Goal: Task Accomplishment & Management: Complete application form

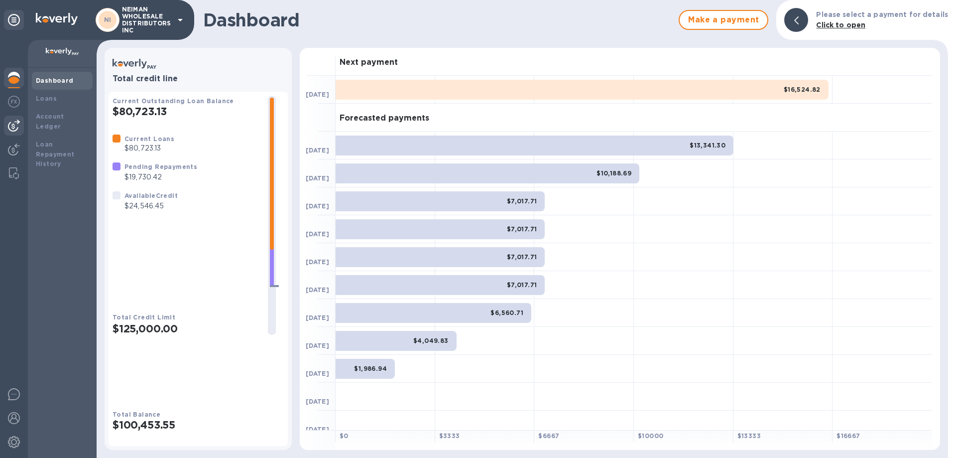
click at [16, 124] on img at bounding box center [14, 125] width 12 height 12
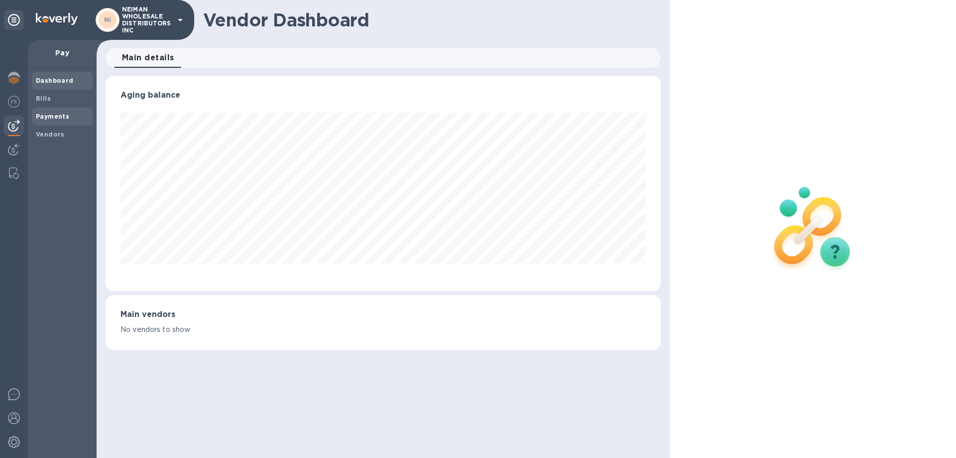
scroll to position [215, 555]
click at [50, 99] on span "Bills" at bounding box center [62, 99] width 53 height 10
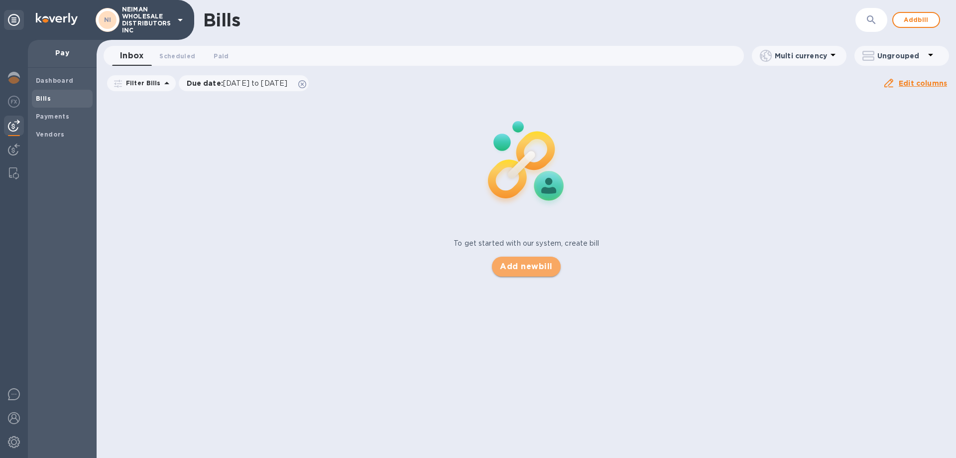
click at [519, 271] on span "Add new bill" at bounding box center [526, 266] width 52 height 12
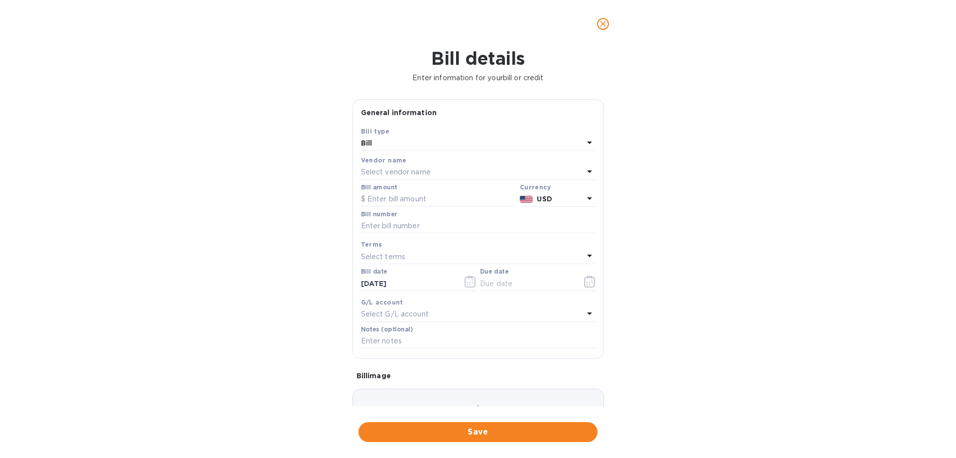
click at [422, 166] on div "Select vendor name" at bounding box center [472, 172] width 223 height 14
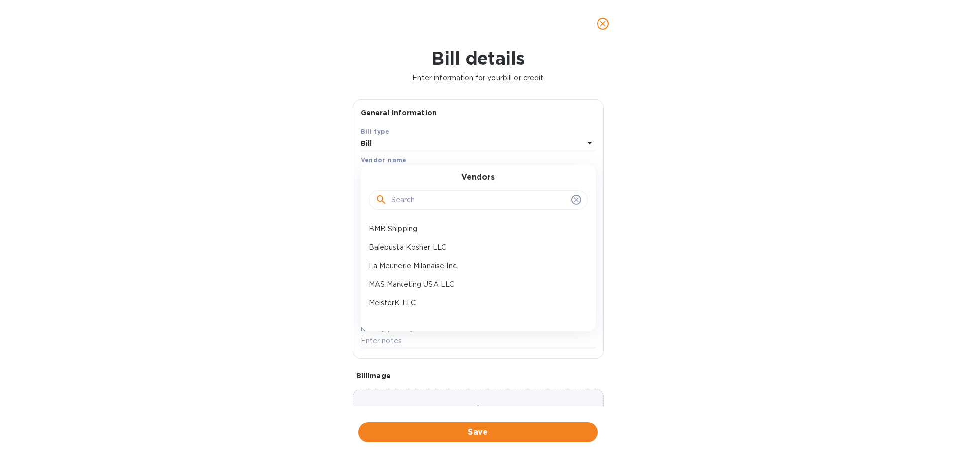
click at [415, 202] on input "text" at bounding box center [479, 200] width 176 height 15
click at [418, 286] on p "MAS Marketing USA LLC" at bounding box center [474, 284] width 211 height 10
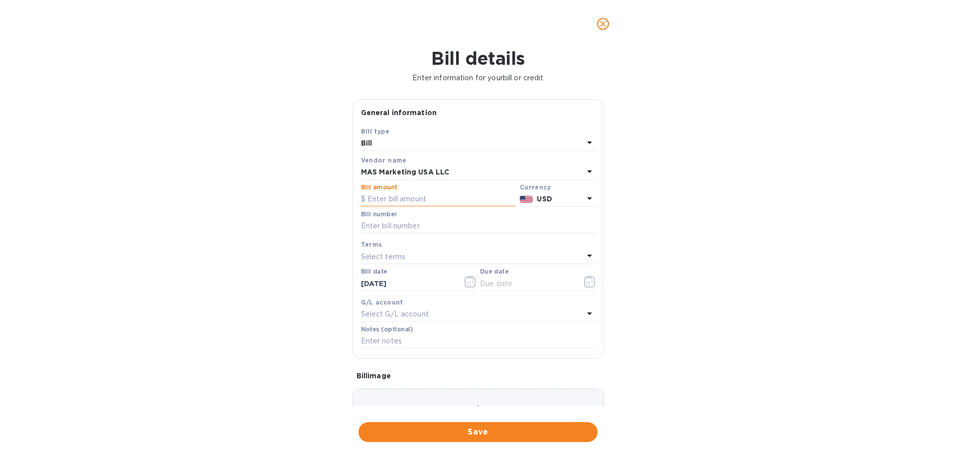
click at [398, 195] on input "text" at bounding box center [438, 199] width 155 height 15
type input "24,546"
click at [405, 226] on input "text" at bounding box center [478, 226] width 234 height 15
type input "4787"
click at [423, 260] on div "Select terms" at bounding box center [472, 256] width 223 height 14
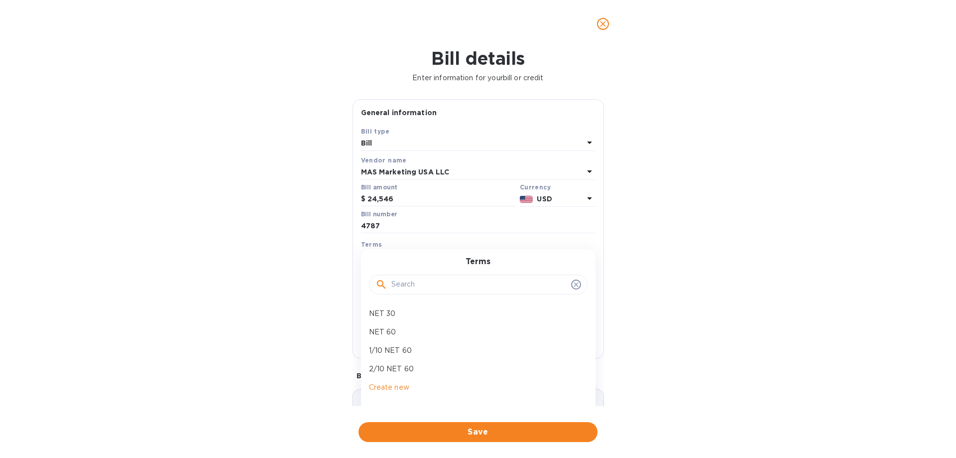
click at [616, 276] on div "Bill details Enter information for your bill or credit General information Save…" at bounding box center [478, 253] width 956 height 410
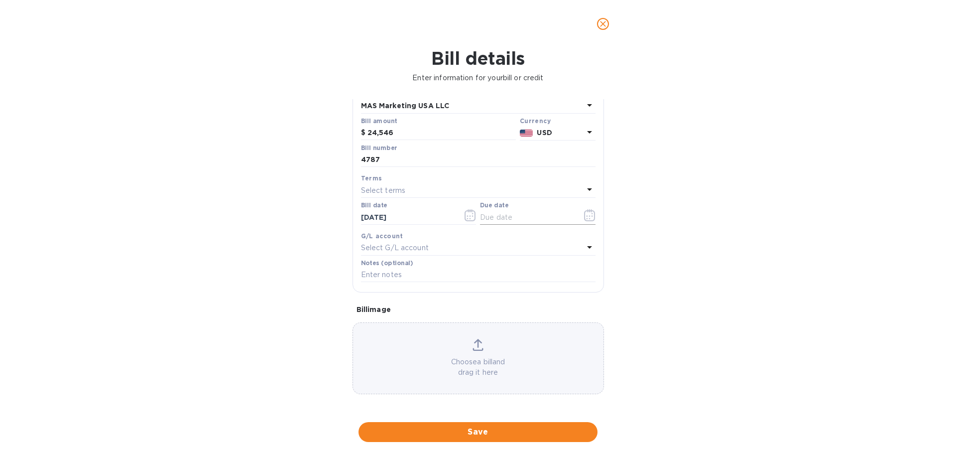
drag, startPoint x: 516, startPoint y: 218, endPoint x: 526, endPoint y: 218, distance: 10.0
click at [516, 218] on input "text" at bounding box center [527, 217] width 94 height 15
click at [578, 215] on button "button" at bounding box center [589, 215] width 23 height 24
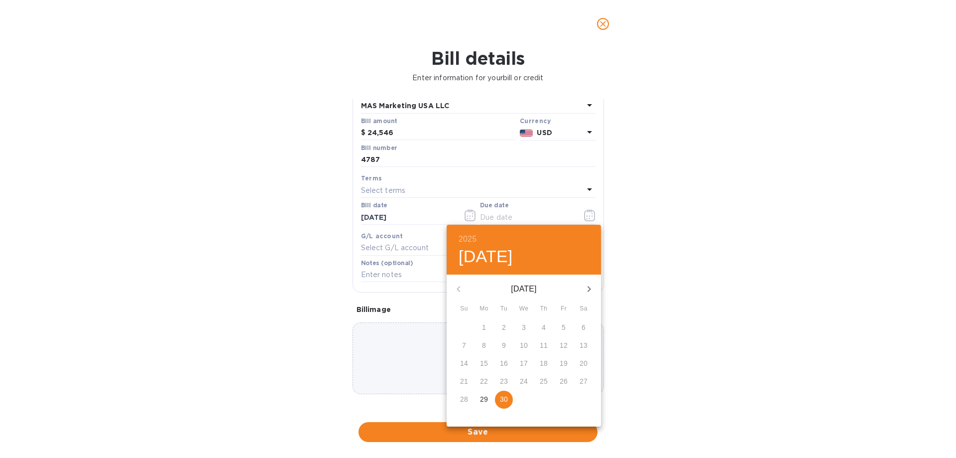
click at [501, 398] on p "30" at bounding box center [504, 399] width 8 height 10
type input "[DATE]"
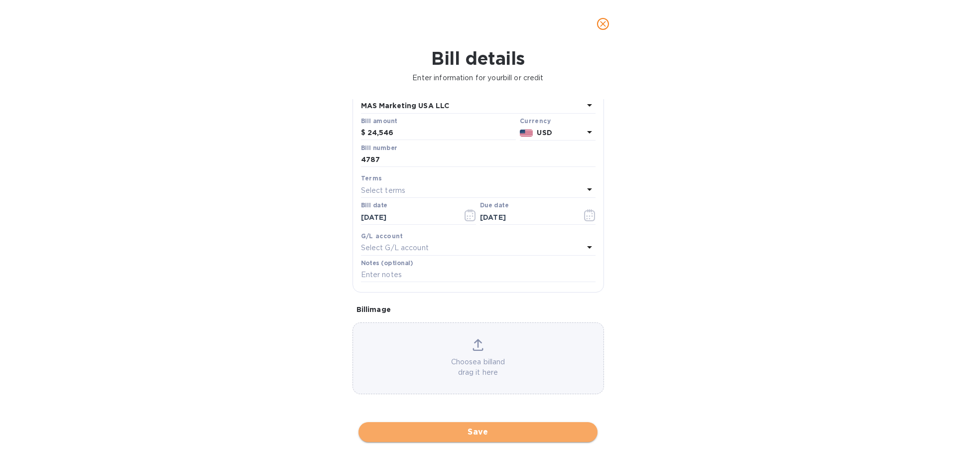
click at [489, 425] on button "Save" at bounding box center [477, 432] width 239 height 20
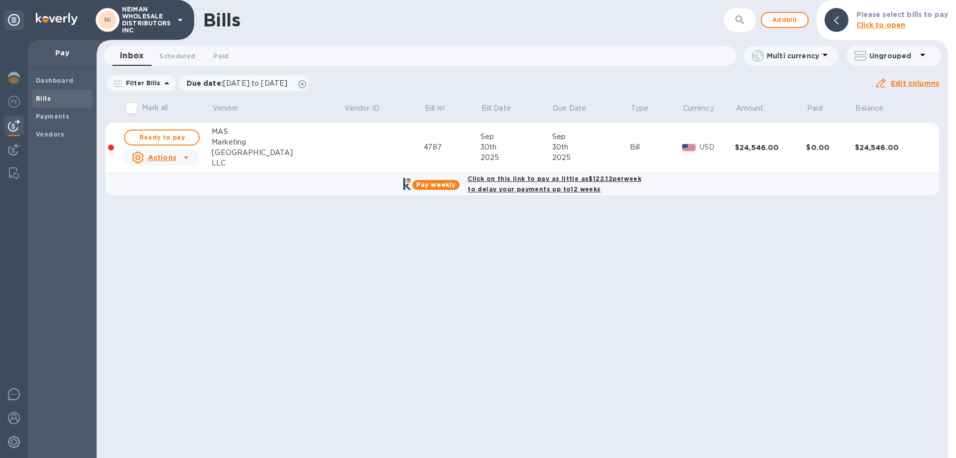
click at [501, 185] on div "Click on this link to pay as little as $122.12 per week to delay your payments …" at bounding box center [554, 183] width 178 height 25
checkbox input "true"
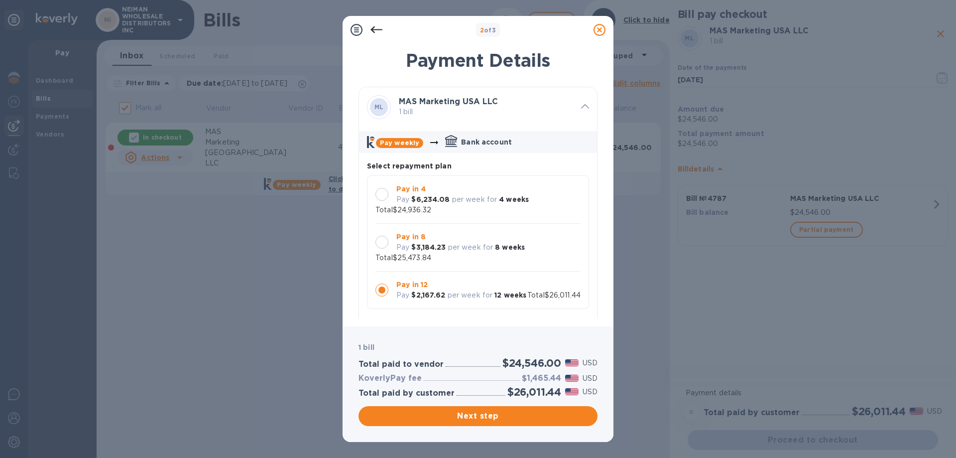
scroll to position [143, 0]
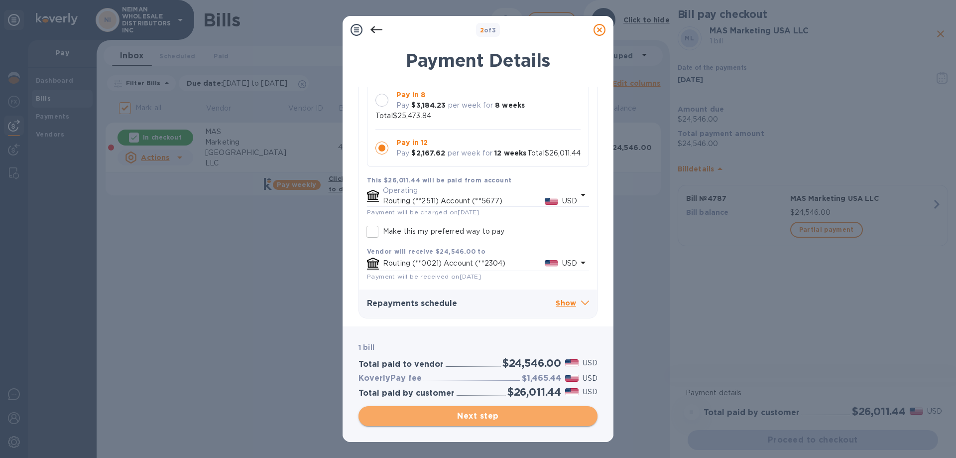
click at [487, 415] on span "Next step" at bounding box center [477, 416] width 223 height 12
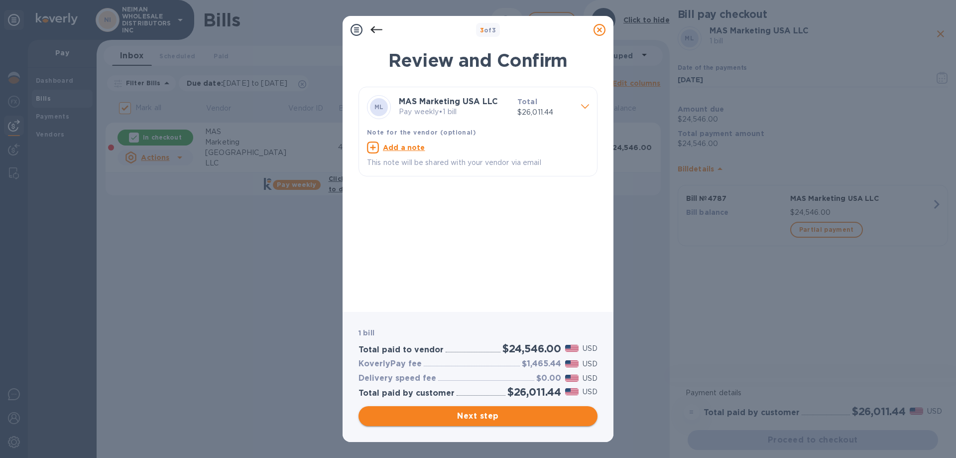
click at [520, 421] on span "Next step" at bounding box center [477, 416] width 223 height 12
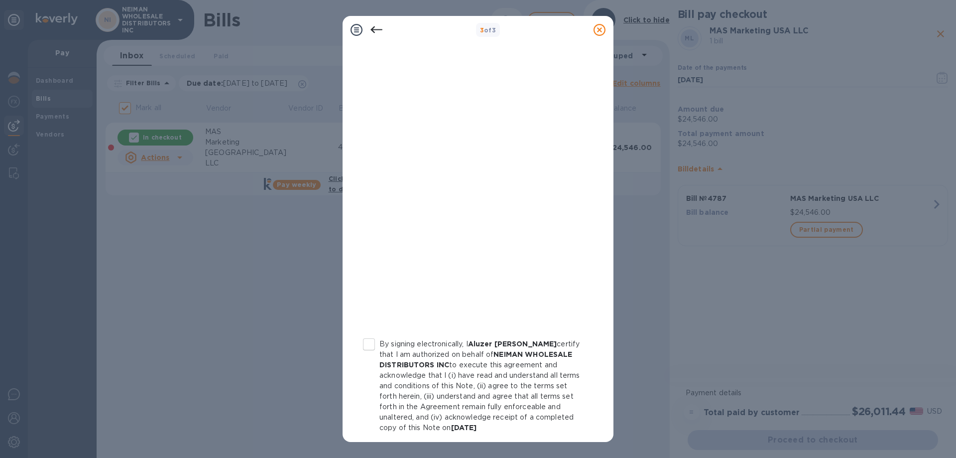
scroll to position [110, 0]
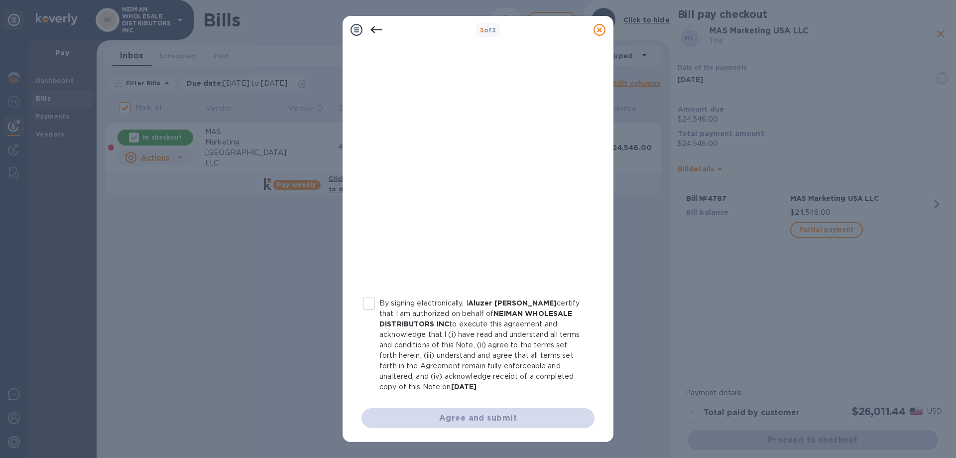
click at [368, 305] on input "By signing electronically, I Aluzer [PERSON_NAME] certify that I am authorized …" at bounding box center [368, 303] width 21 height 21
checkbox input "true"
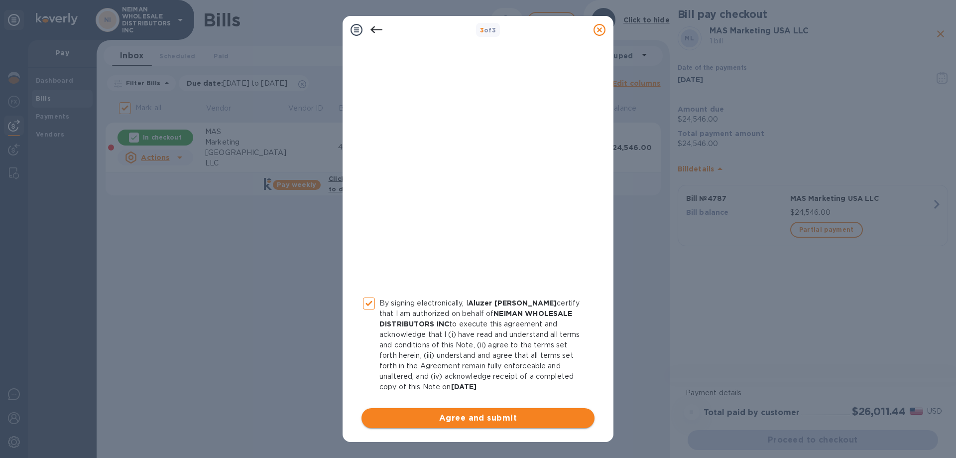
click at [439, 417] on span "Agree and submit" at bounding box center [477, 418] width 217 height 12
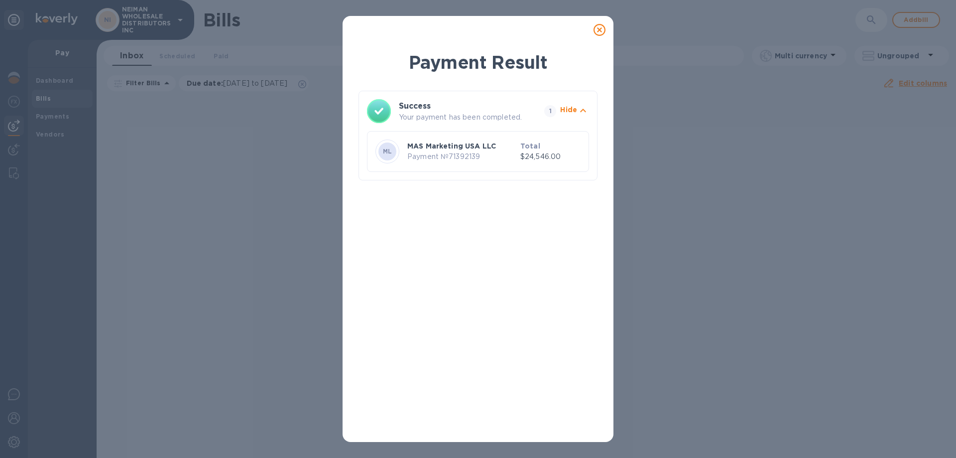
click at [601, 31] on icon at bounding box center [599, 30] width 12 height 12
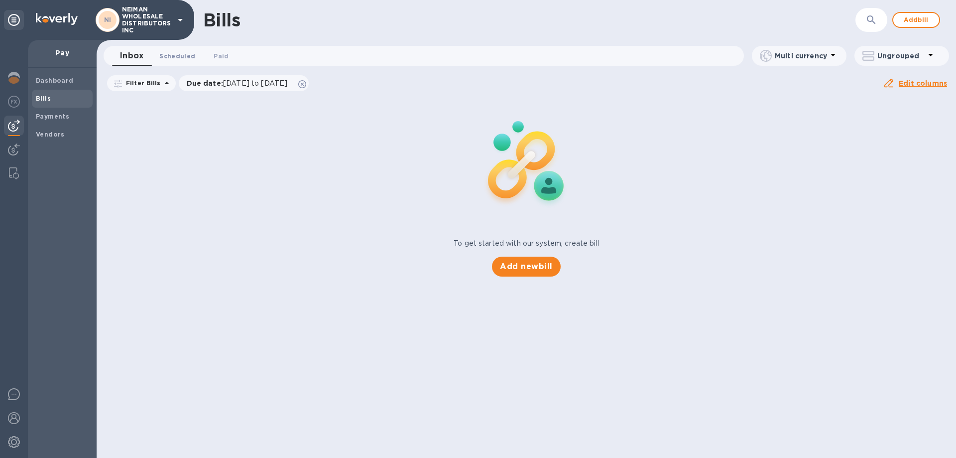
click at [176, 59] on span "Scheduled 0" at bounding box center [177, 56] width 36 height 10
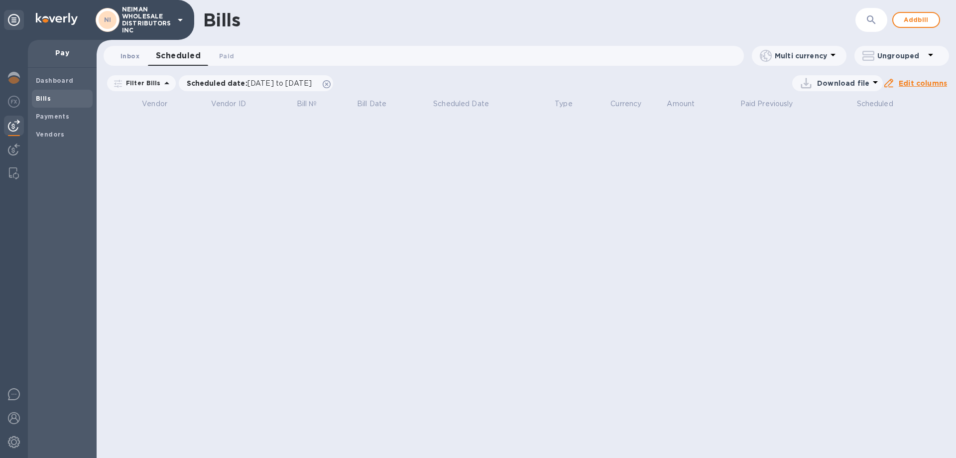
click at [125, 59] on span "Inbox 0" at bounding box center [129, 56] width 19 height 10
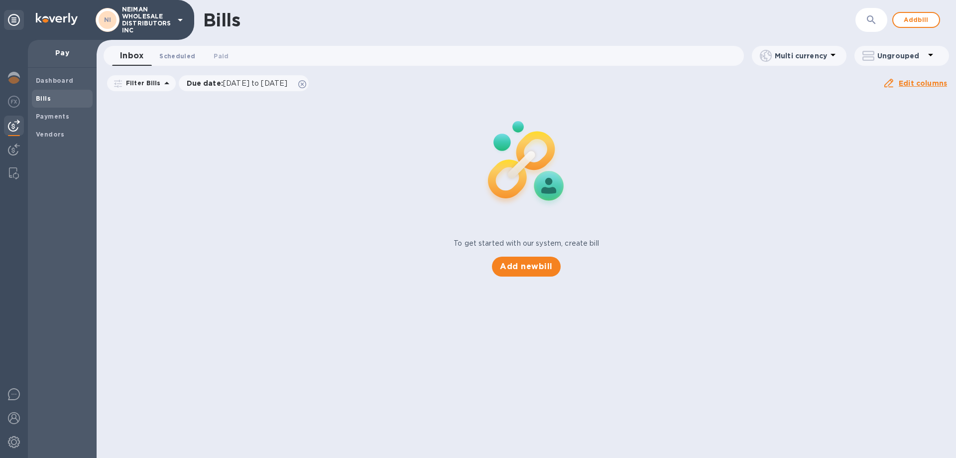
click at [179, 49] on button "Scheduled 0" at bounding box center [177, 56] width 52 height 20
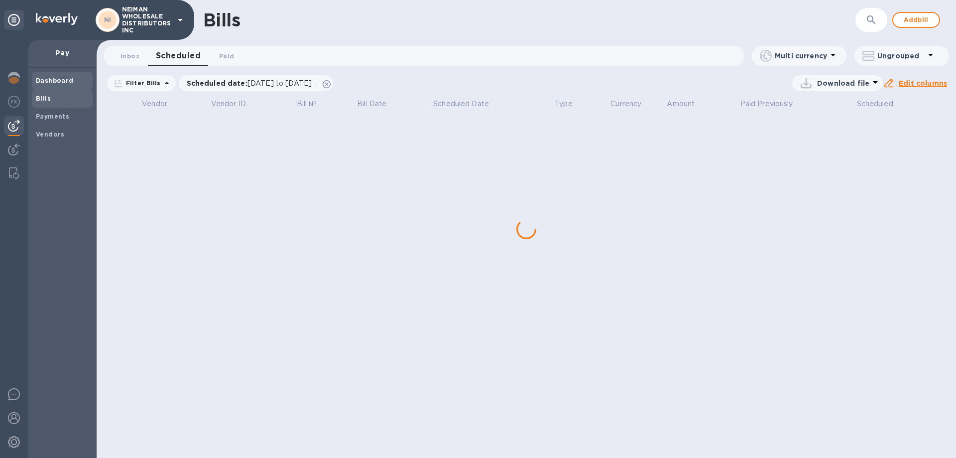
click at [73, 76] on span "Dashboard" at bounding box center [62, 81] width 53 height 10
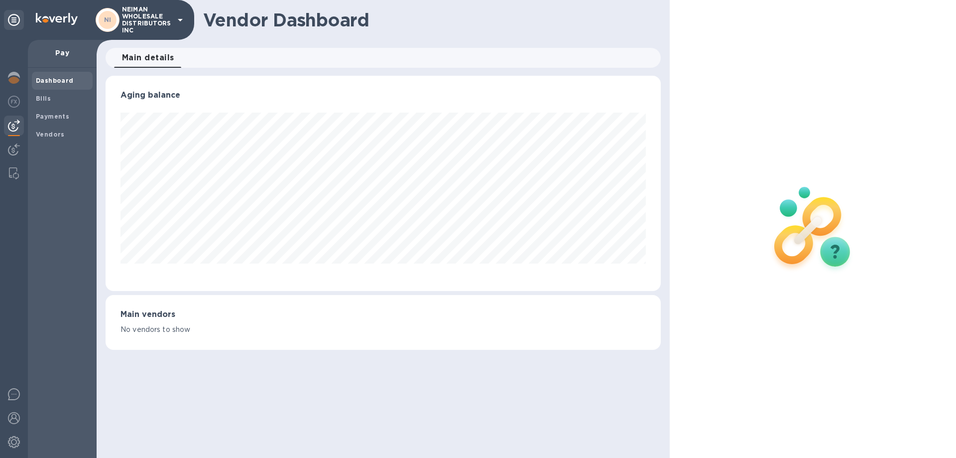
scroll to position [215, 555]
